Goal: Task Accomplishment & Management: Use online tool/utility

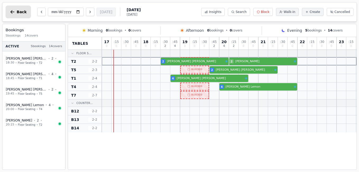
click at [19, 13] on span "Back" at bounding box center [22, 12] width 10 height 4
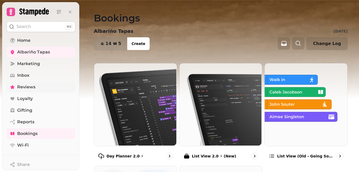
click at [24, 85] on span "Reviews" at bounding box center [26, 87] width 18 height 6
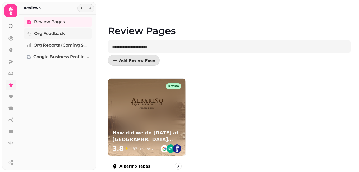
click at [51, 32] on span "Org Feedback" at bounding box center [49, 33] width 31 height 6
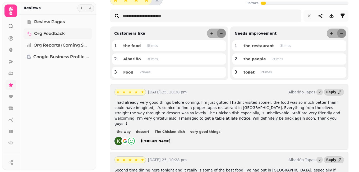
scroll to position [51, 0]
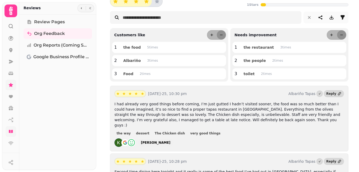
click at [10, 131] on icon at bounding box center [11, 131] width 4 height 3
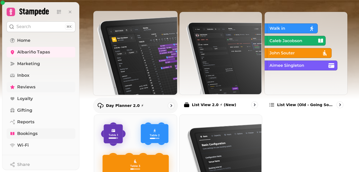
click at [141, 67] on img at bounding box center [135, 52] width 84 height 84
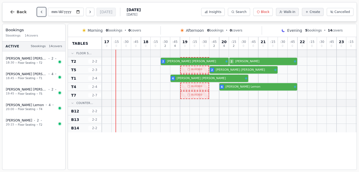
click at [39, 12] on icon "Previous day" at bounding box center [41, 12] width 4 height 4
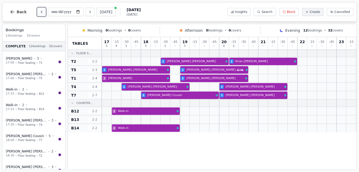
click at [39, 12] on icon "Previous day" at bounding box center [41, 12] width 4 height 4
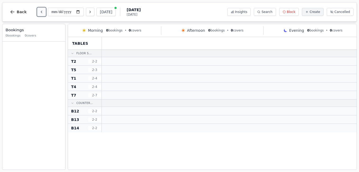
click at [39, 12] on icon "Previous day" at bounding box center [41, 12] width 4 height 4
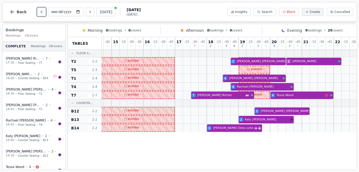
scroll to position [0, 109]
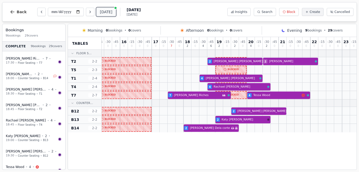
click at [104, 10] on button "[DATE]" at bounding box center [106, 12] width 19 height 8
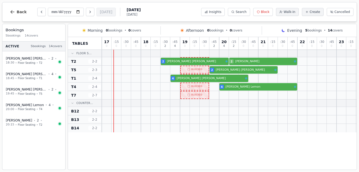
scroll to position [0, 0]
click at [42, 10] on button "Previous day" at bounding box center [41, 12] width 8 height 8
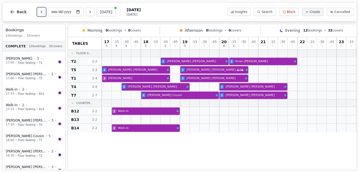
click at [42, 10] on button "Previous day" at bounding box center [41, 12] width 8 height 8
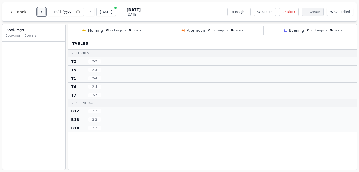
click at [42, 10] on button "Previous day" at bounding box center [41, 12] width 8 height 8
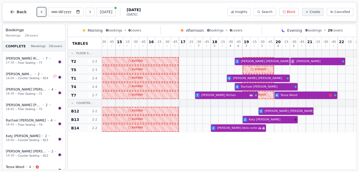
scroll to position [0, 84]
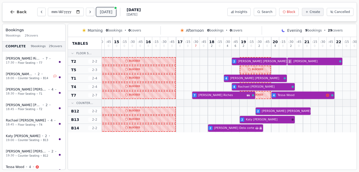
click at [107, 14] on button "[DATE]" at bounding box center [106, 12] width 19 height 8
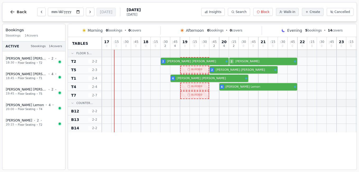
scroll to position [0, 0]
click at [91, 9] on button "Next day" at bounding box center [90, 12] width 8 height 8
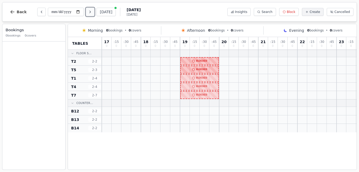
click at [91, 9] on button "Next day" at bounding box center [90, 12] width 8 height 8
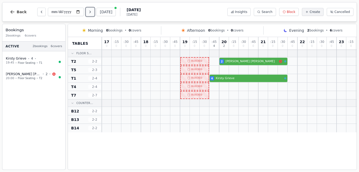
click at [91, 9] on button "Next day" at bounding box center [90, 12] width 8 height 8
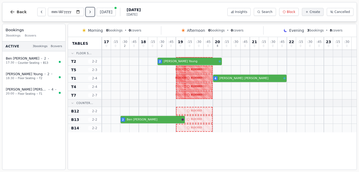
click at [91, 9] on button "Next day" at bounding box center [90, 12] width 8 height 8
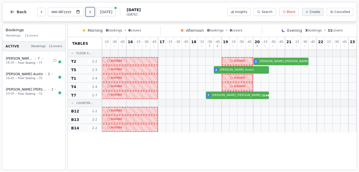
scroll to position [0, 104]
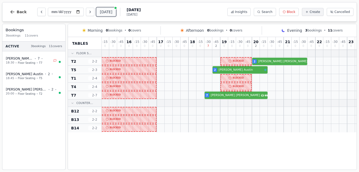
click at [105, 14] on button "[DATE]" at bounding box center [106, 12] width 19 height 8
type input "**********"
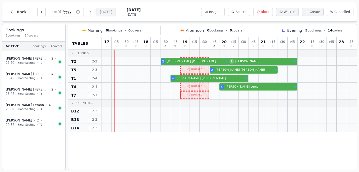
scroll to position [0, 0]
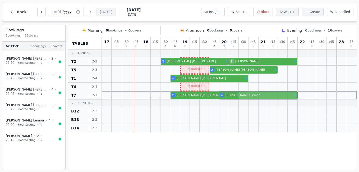
drag, startPoint x: 248, startPoint y: 86, endPoint x: 250, endPoint y: 94, distance: 7.8
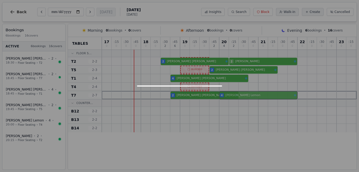
click at [250, 94] on div "17 0 : 15 0 : 30 0 : 45 0 18 0 : 15 0 : 30 2 : 45 6 19 0 : 15 0 : 30 0 : 45 2 2…" at bounding box center [229, 84] width 255 height 95
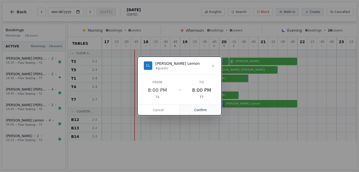
click at [205, 109] on button "Confirm" at bounding box center [201, 110] width 42 height 11
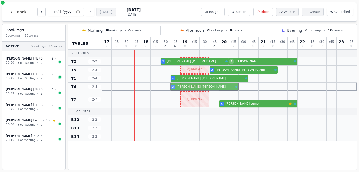
drag, startPoint x: 212, startPoint y: 97, endPoint x: 212, endPoint y: 89, distance: 7.9
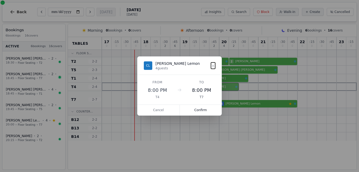
click at [212, 89] on div "17 0 : 15 0 : 30 0 : 45 0 18 0 : 15 0 : 30 2 : 45 6 19 0 : 15 0 : 30 0 : 45 2 2…" at bounding box center [229, 89] width 255 height 104
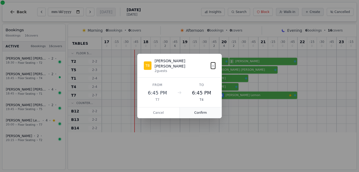
click at [205, 111] on button "Confirm" at bounding box center [201, 112] width 42 height 11
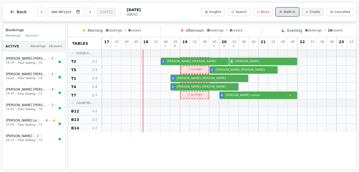
click at [294, 11] on span "Walk-in" at bounding box center [290, 12] width 12 height 4
select select "*"
select select "****"
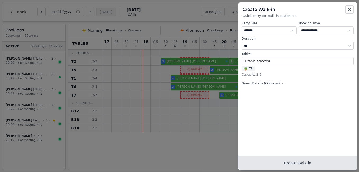
click at [286, 163] on button "Create Walk-in" at bounding box center [298, 163] width 119 height 14
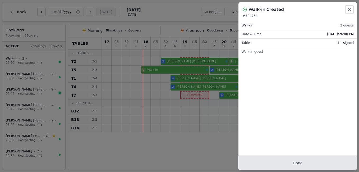
click at [294, 164] on button "Done" at bounding box center [298, 163] width 119 height 14
